Goal: Transaction & Acquisition: Purchase product/service

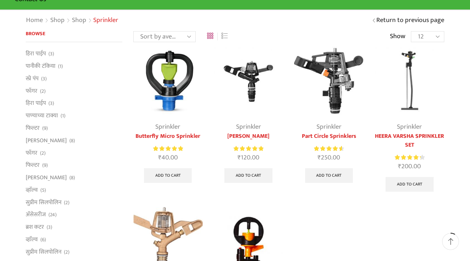
scroll to position [62, 0]
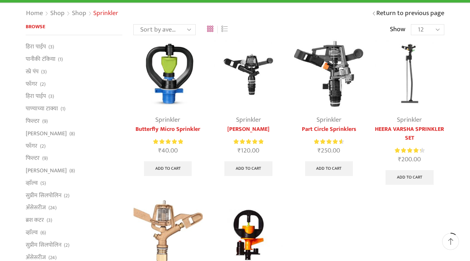
click at [261, 78] on img at bounding box center [248, 74] width 69 height 69
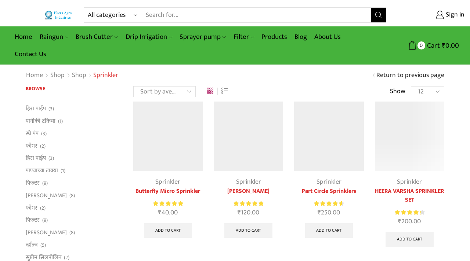
scroll to position [63, 0]
